Goal: Task Accomplishment & Management: Complete application form

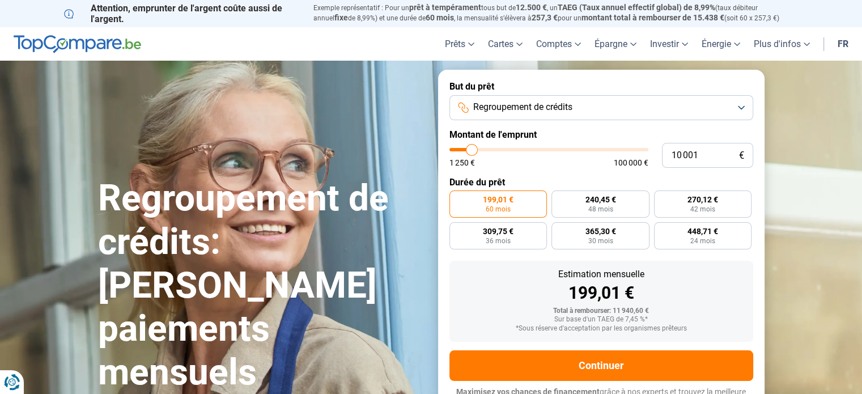
drag, startPoint x: 469, startPoint y: 141, endPoint x: 486, endPoint y: 142, distance: 16.5
click at [486, 142] on form "But du prêt Regroupement de crédits Montant de l'emprunt 10 001 € 1 250 € 100 0…" at bounding box center [601, 245] width 326 height 350
type input "10 750"
type input "10750"
type input "12 250"
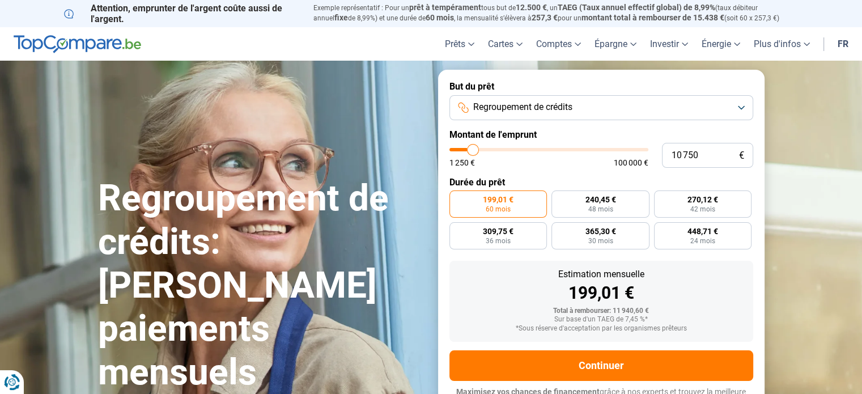
type input "12250"
type input "13 500"
type input "13500"
type input "15 750"
type input "15750"
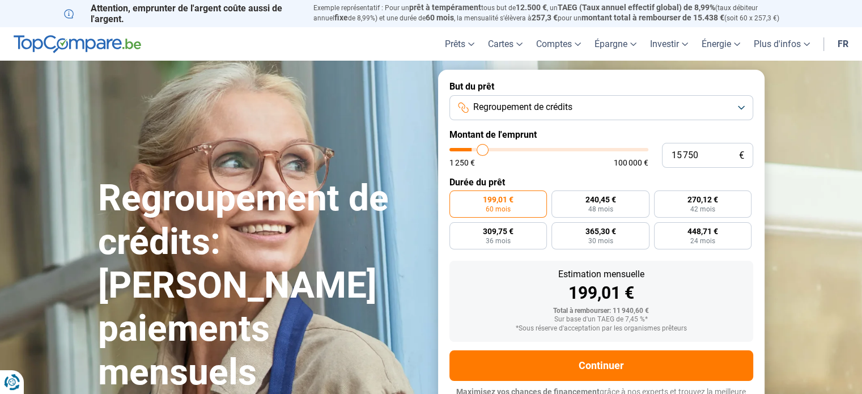
type input "18 750"
type input "18750"
type input "20 250"
type input "20250"
type input "22 250"
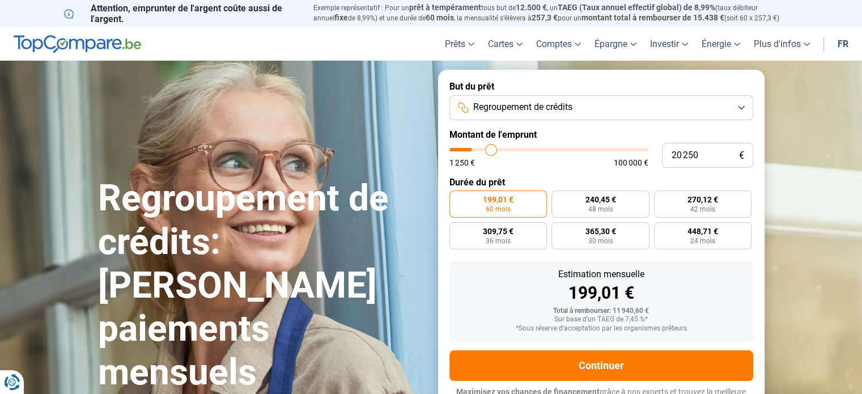
type input "22250"
type input "24 500"
type input "24500"
type input "25 000"
type input "25000"
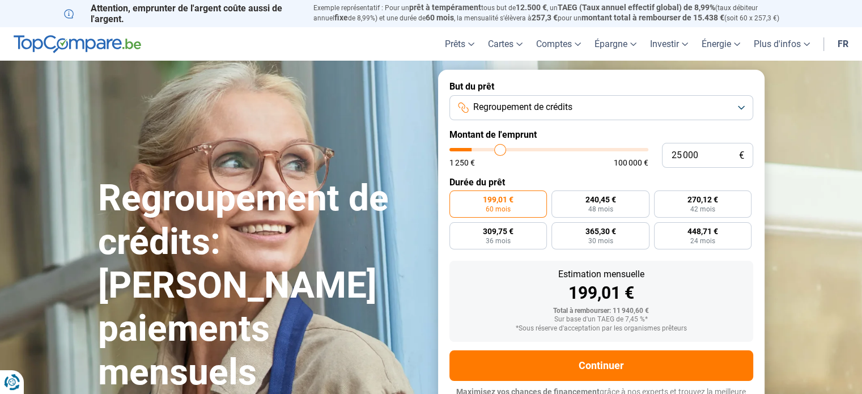
type input "25 250"
type input "25250"
type input "25 750"
type input "25750"
type input "26 000"
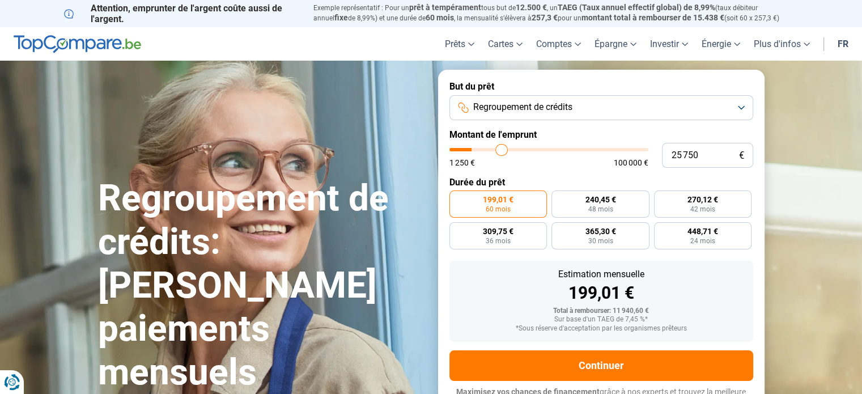
type input "26000"
type input "26 250"
type input "26250"
type input "26 500"
type input "26500"
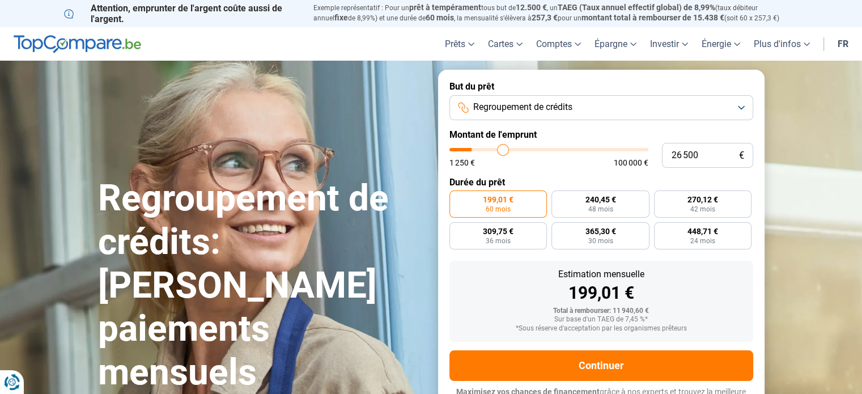
type input "26 750"
type input "26750"
type input "27 000"
type input "27000"
type input "27 750"
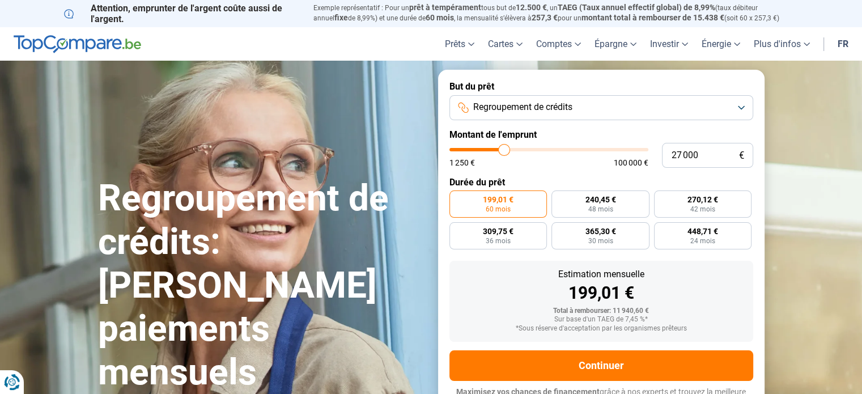
type input "27750"
type input "28 500"
type input "28500"
type input "28 750"
type input "28750"
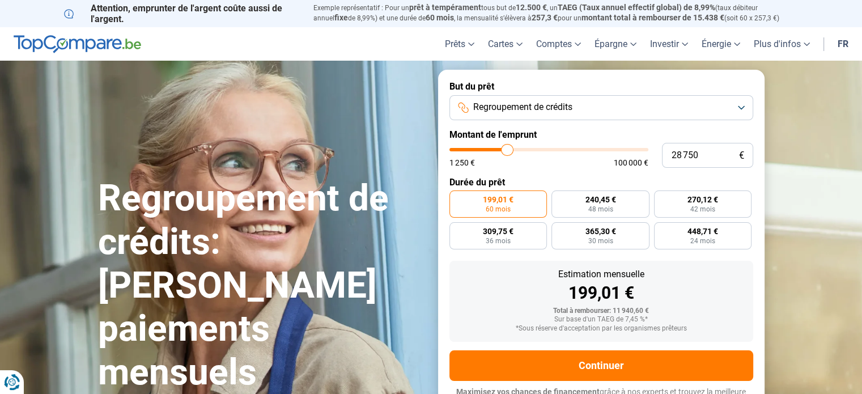
type input "29 000"
type input "29000"
type input "29 500"
type input "29500"
type input "29 750"
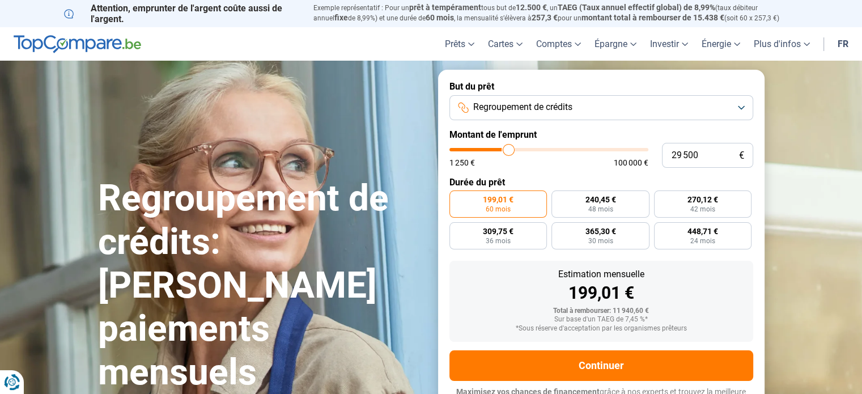
type input "29750"
type input "30 000"
type input "30000"
type input "30 250"
drag, startPoint x: 472, startPoint y: 148, endPoint x: 510, endPoint y: 156, distance: 39.4
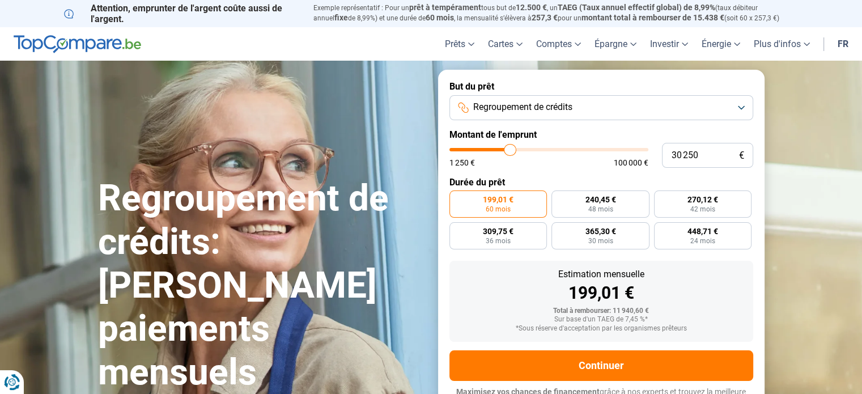
type input "30250"
click at [510, 151] on input "range" at bounding box center [548, 149] width 199 height 3
radio input "false"
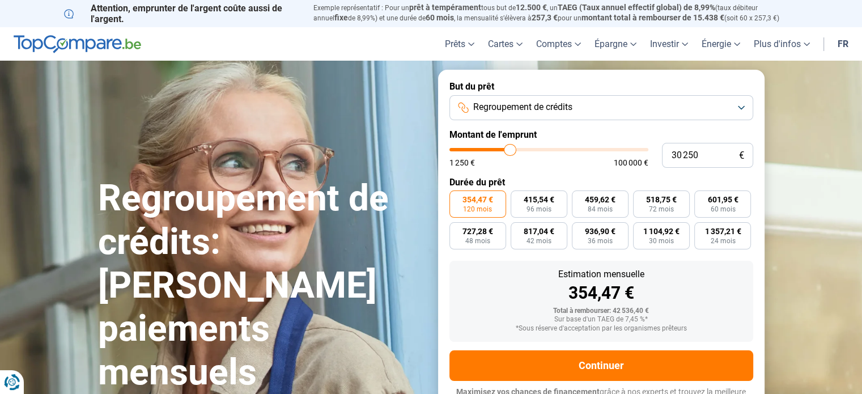
scroll to position [15, 0]
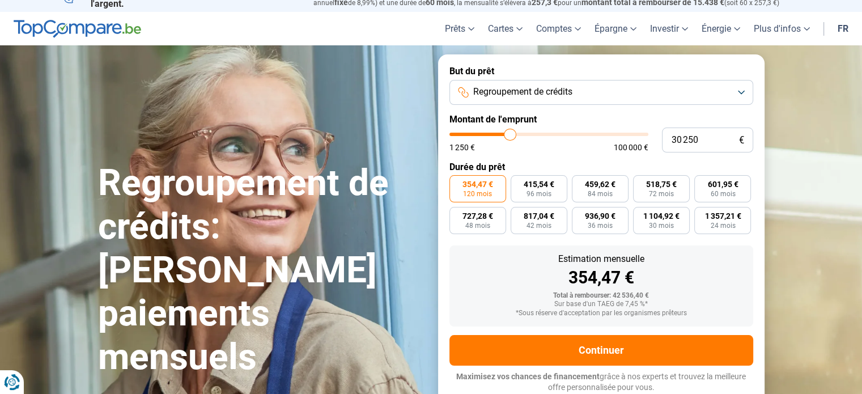
click at [514, 156] on form "But du prêt Regroupement de crédits Montant de l'emprunt 30 250 € 1 250 € 100 0…" at bounding box center [601, 229] width 326 height 350
type input "31 250"
type input "31250"
type input "31 750"
type input "31750"
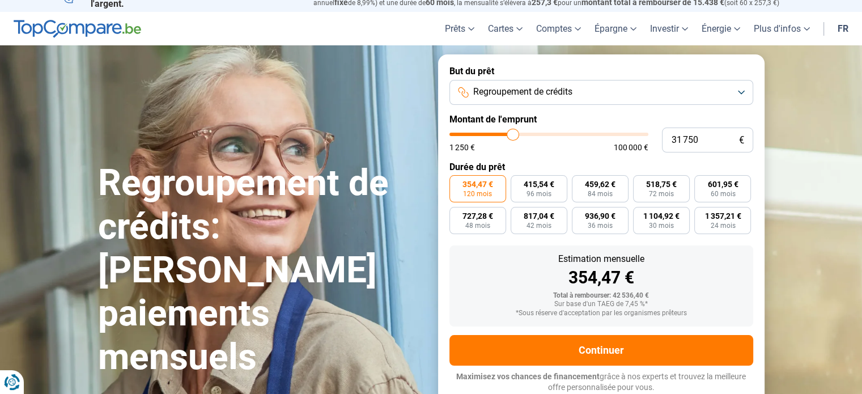
type input "32 750"
type input "32750"
type input "33 000"
type input "33000"
type input "33 500"
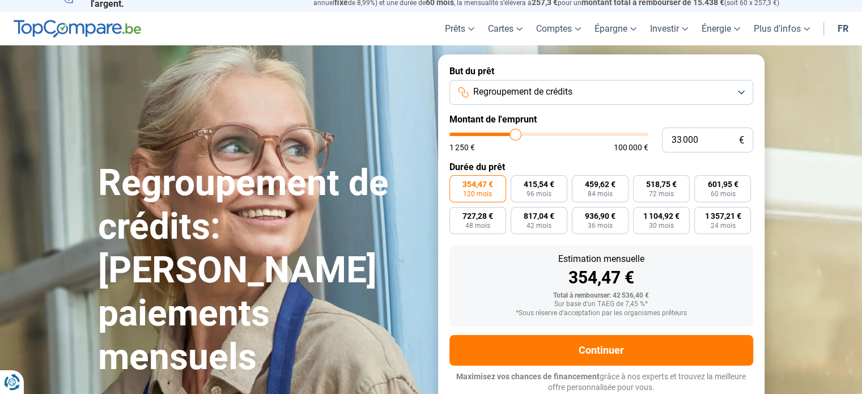
type input "33500"
type input "34 250"
type input "34250"
type input "34 750"
type input "34750"
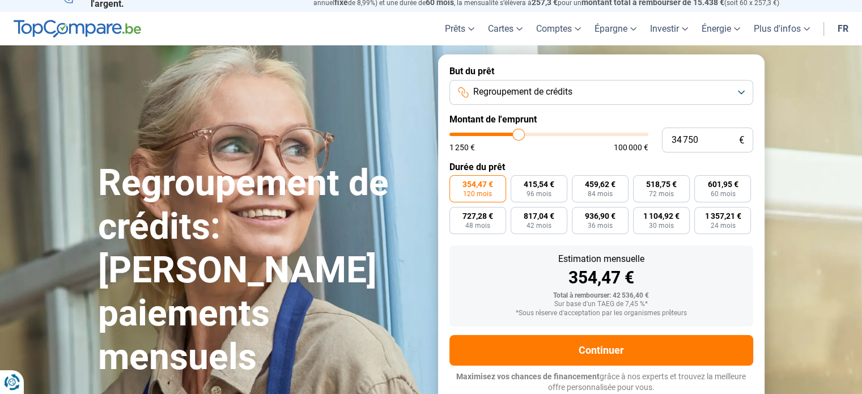
type input "35 750"
type input "35750"
type input "36 750"
type input "36750"
type input "37 000"
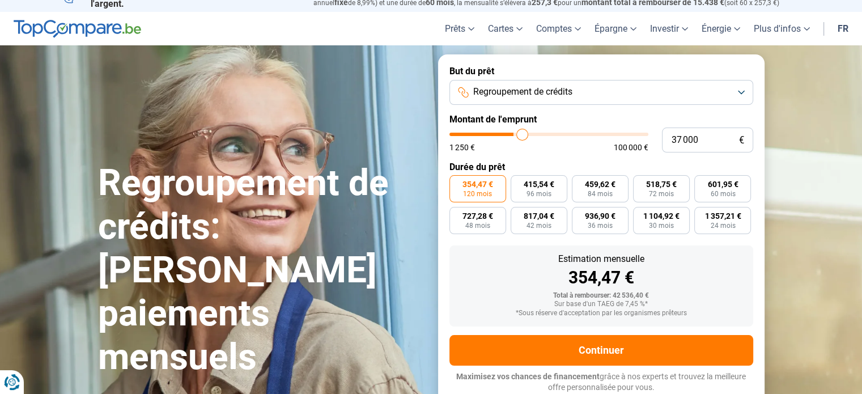
type input "37000"
type input "37 250"
type input "37250"
type input "37 500"
type input "37500"
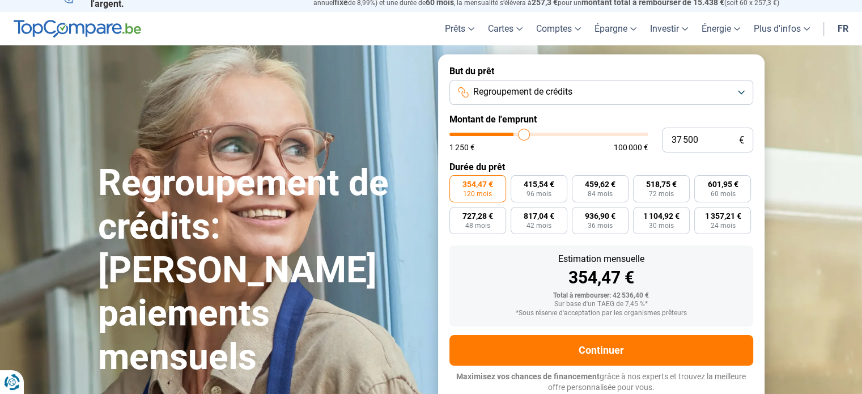
type input "38 000"
type input "38000"
type input "38 250"
type input "38250"
type input "38 500"
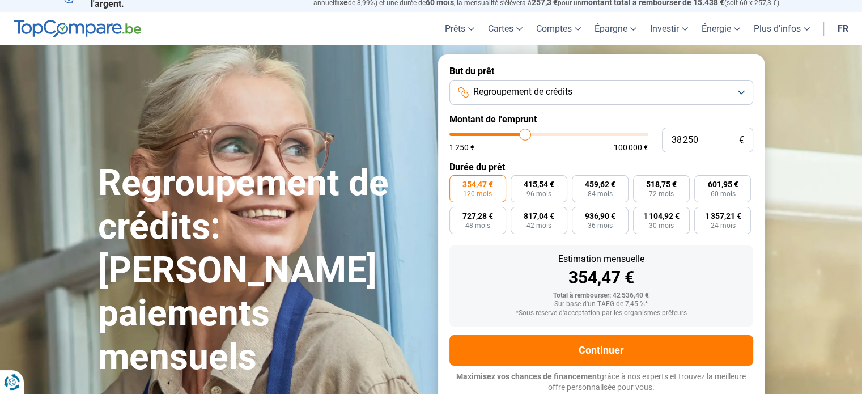
type input "38500"
type input "38 750"
type input "38750"
type input "38 500"
type input "38500"
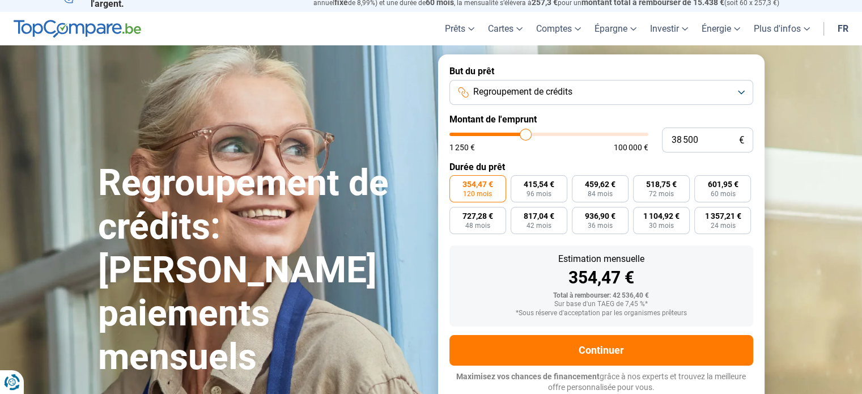
type input "38 250"
type input "38250"
type input "38 000"
type input "38000"
type input "37 750"
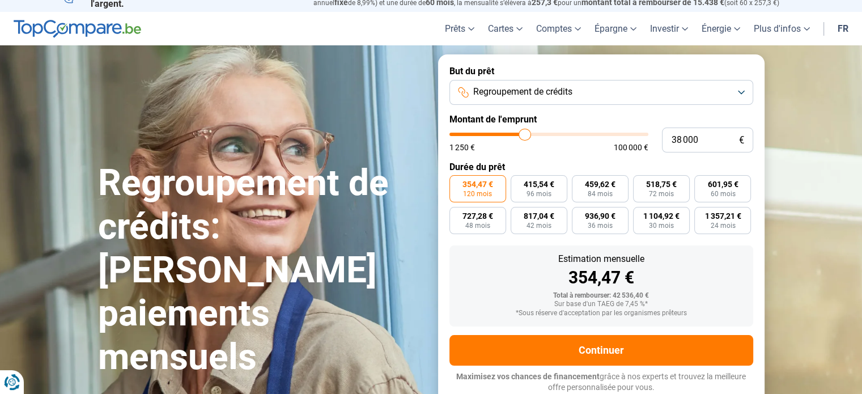
type input "37750"
type input "37 500"
type input "37500"
type input "37 250"
type input "37250"
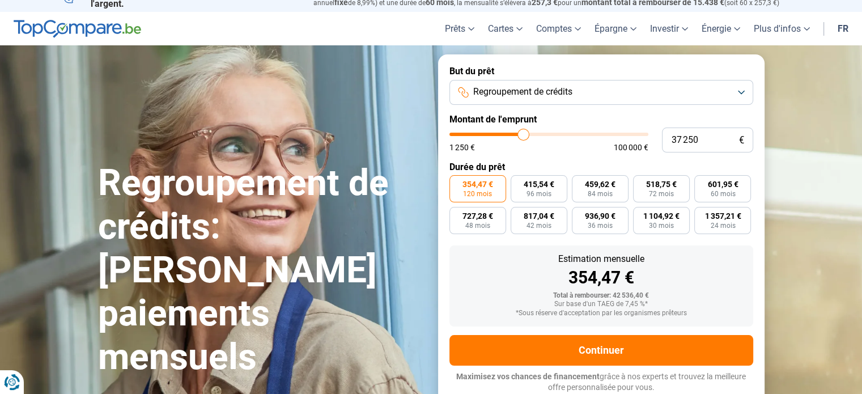
type input "37 000"
type input "37000"
type input "36 750"
type input "36750"
type input "36 500"
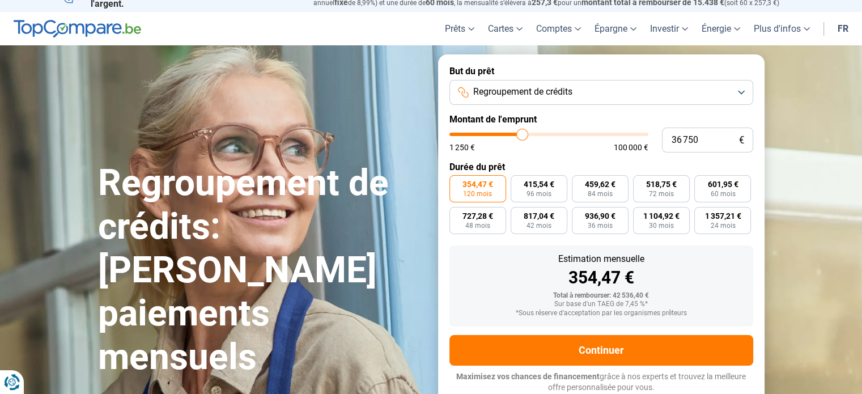
type input "36500"
type input "36 250"
type input "36250"
type input "36 000"
type input "36000"
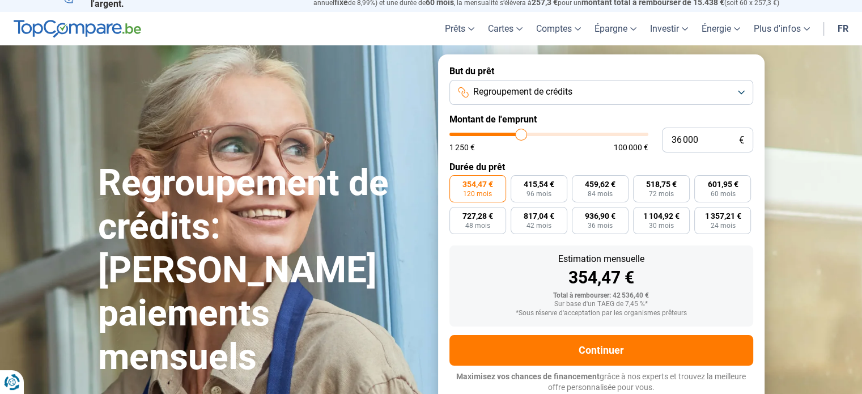
type input "36 250"
type input "36250"
type input "36 500"
type input "36500"
type input "36 750"
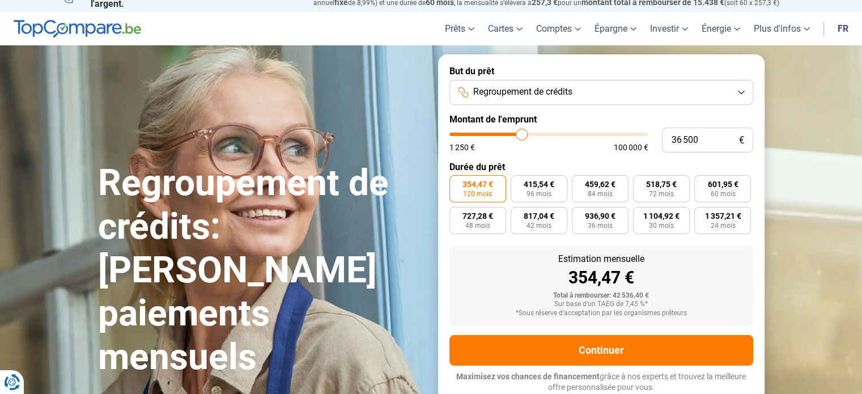
type input "36750"
type input "37 000"
drag, startPoint x: 510, startPoint y: 134, endPoint x: 523, endPoint y: 133, distance: 12.5
type input "37000"
click at [523, 133] on input "range" at bounding box center [548, 134] width 199 height 3
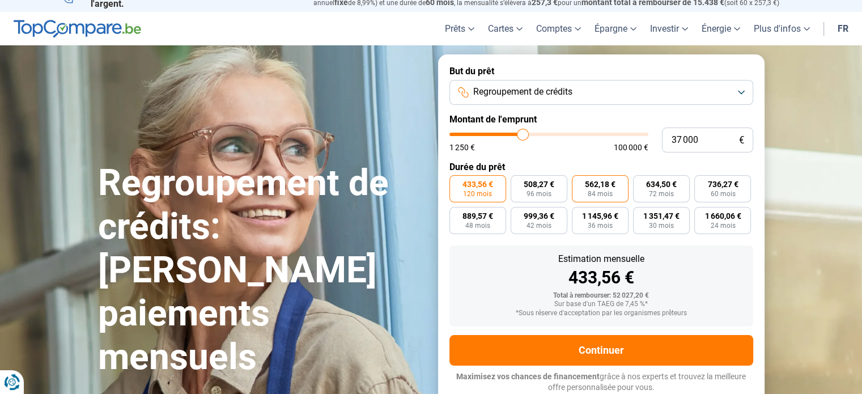
click at [601, 190] on span "84 mois" at bounding box center [600, 193] width 25 height 7
click at [579, 183] on input "562,18 € 84 mois" at bounding box center [575, 178] width 7 height 7
radio input "true"
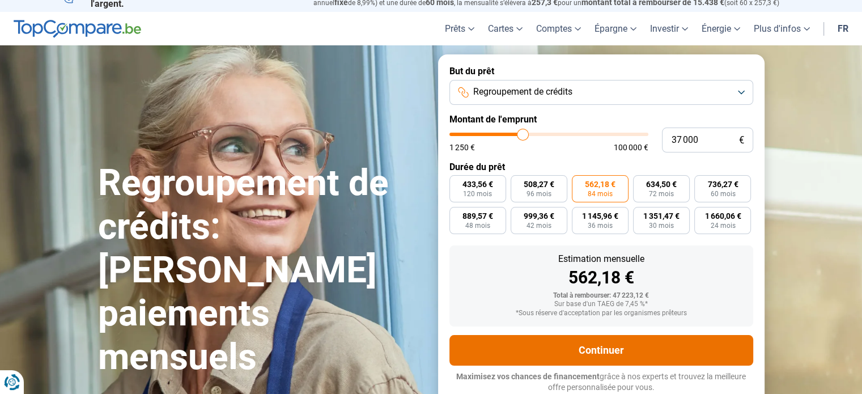
click at [587, 348] on button "Continuer" at bounding box center [601, 350] width 304 height 31
